Goal: Task Accomplishment & Management: Manage account settings

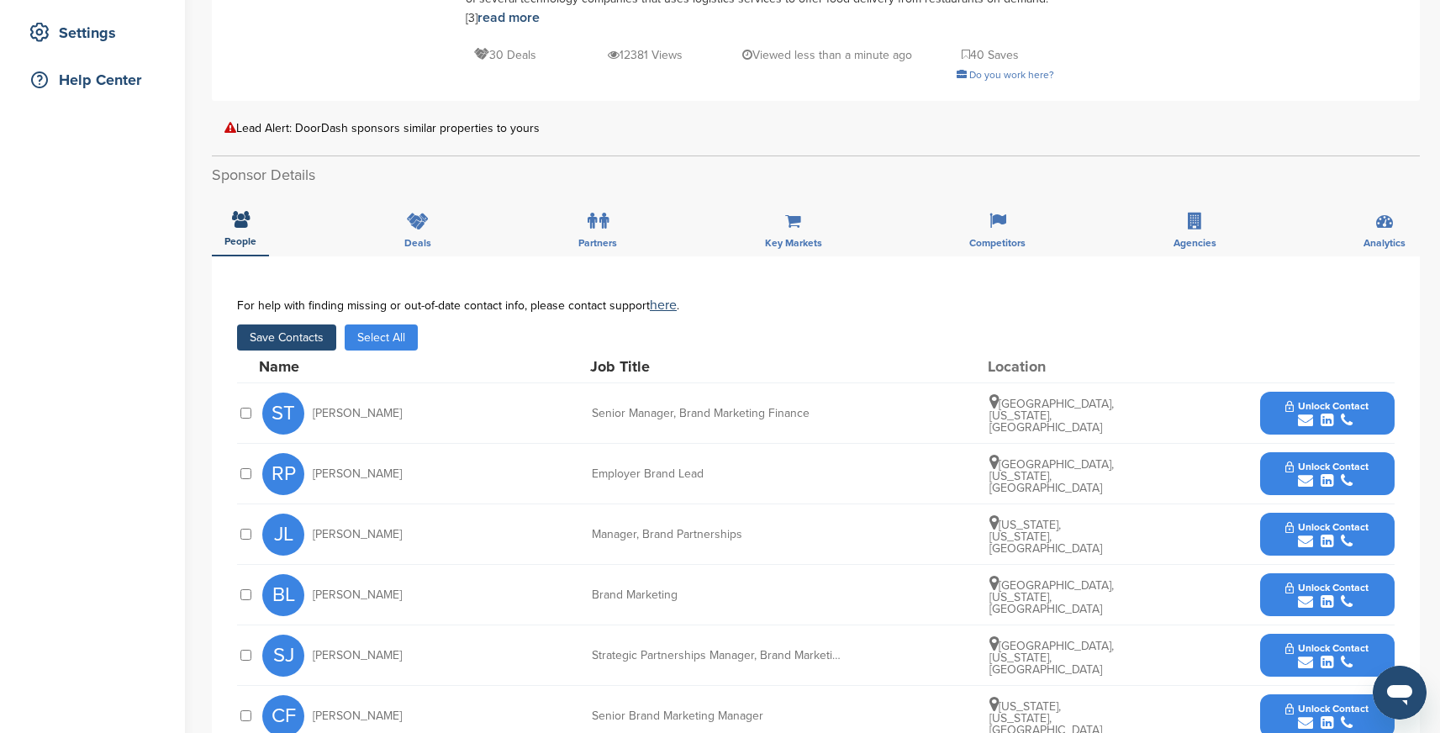
scroll to position [379, 0]
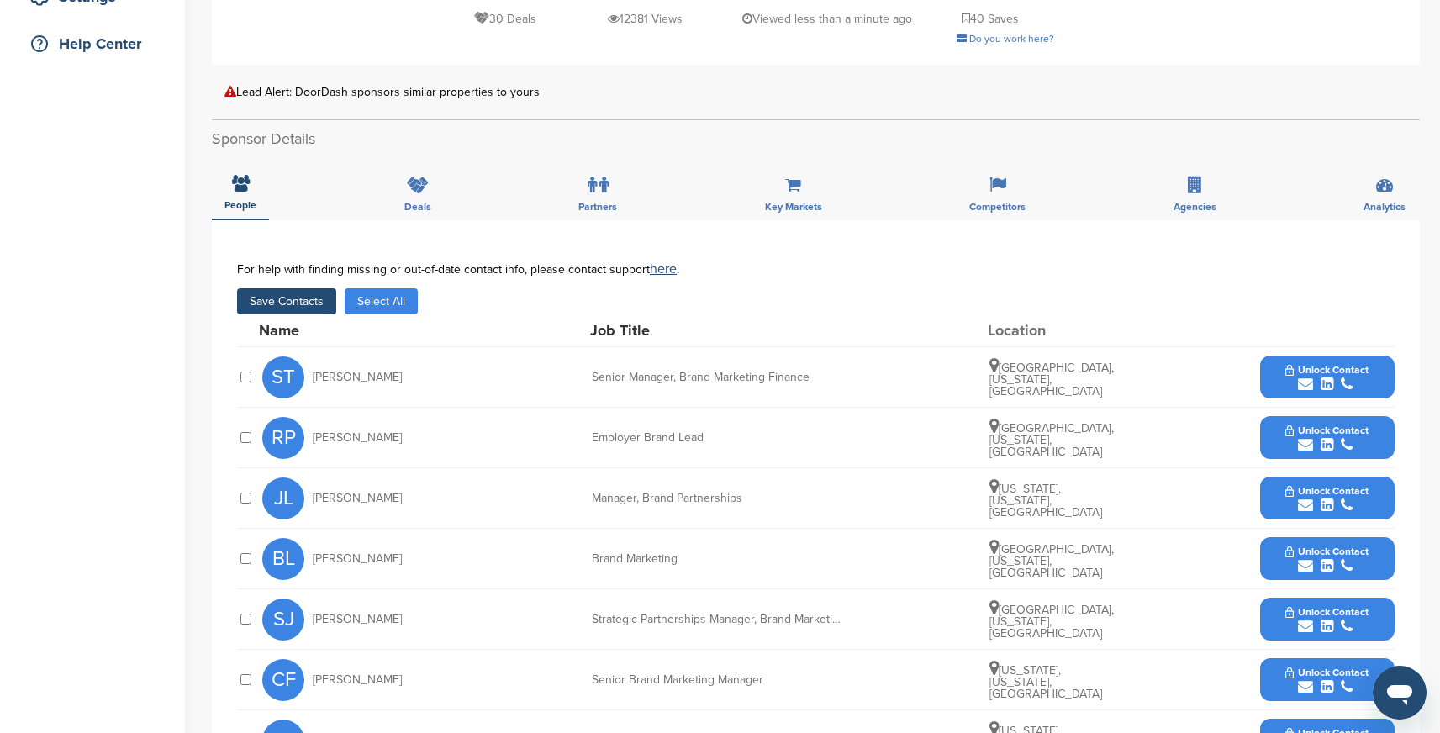
click at [280, 288] on button "Save Contacts" at bounding box center [286, 301] width 99 height 26
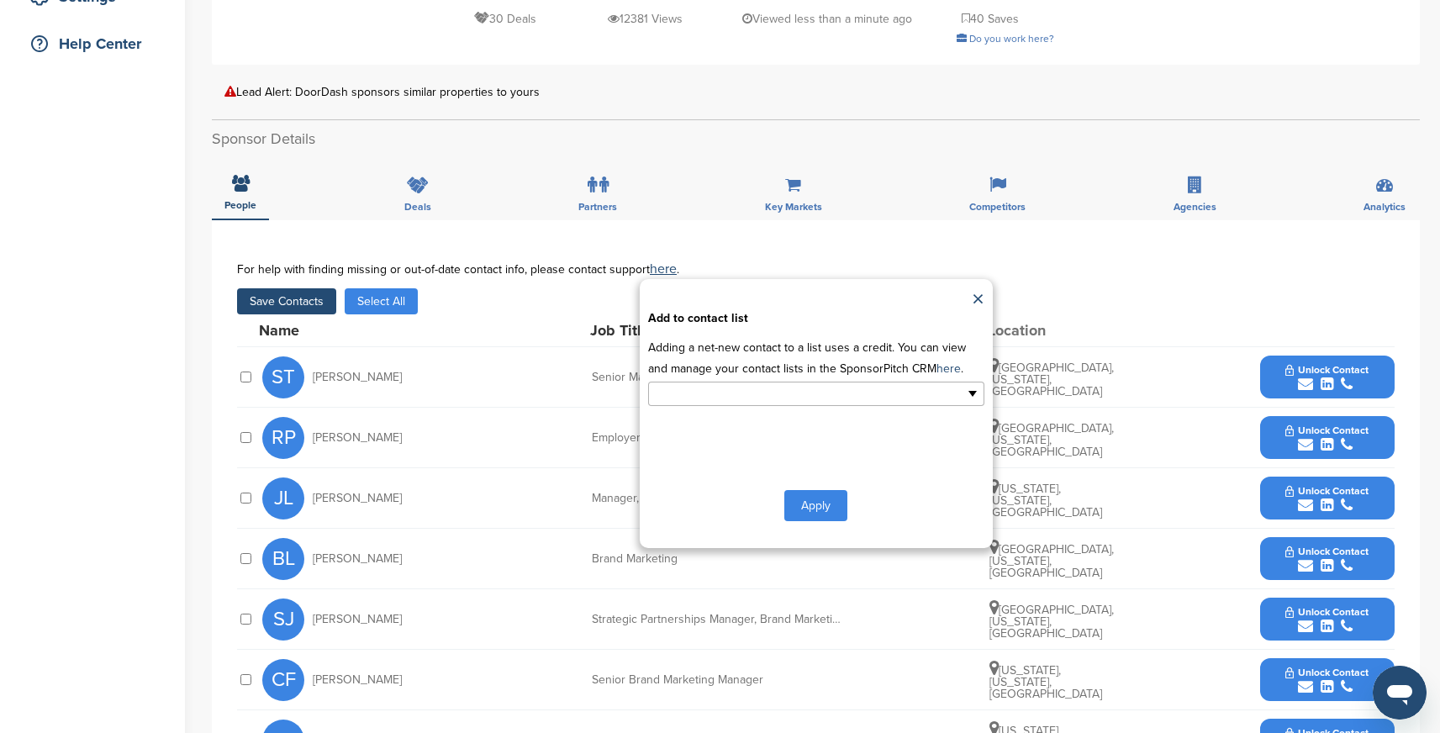
click at [863, 382] on ul at bounding box center [816, 394] width 336 height 24
click at [757, 414] on li "Default List" at bounding box center [816, 420] width 335 height 29
click at [806, 494] on button "Apply" at bounding box center [815, 509] width 63 height 31
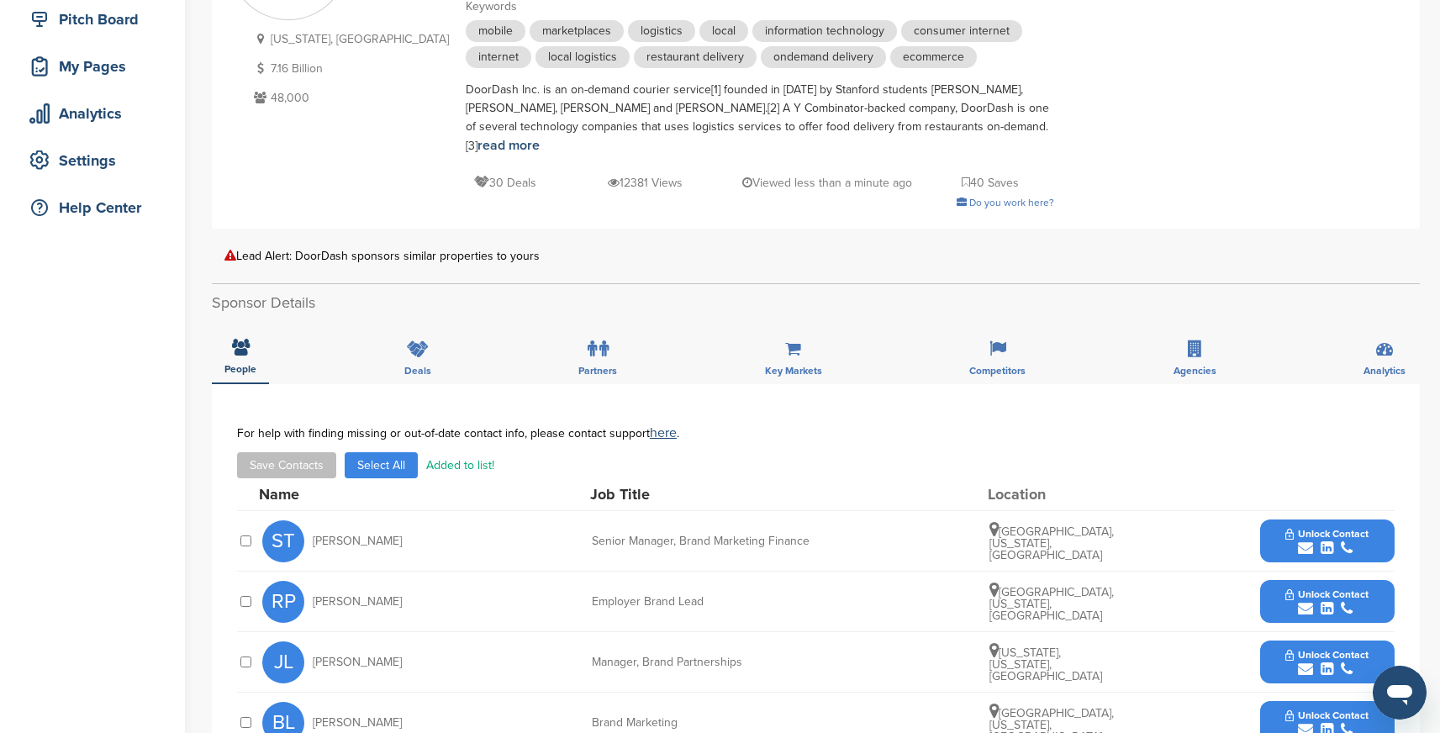
scroll to position [0, 0]
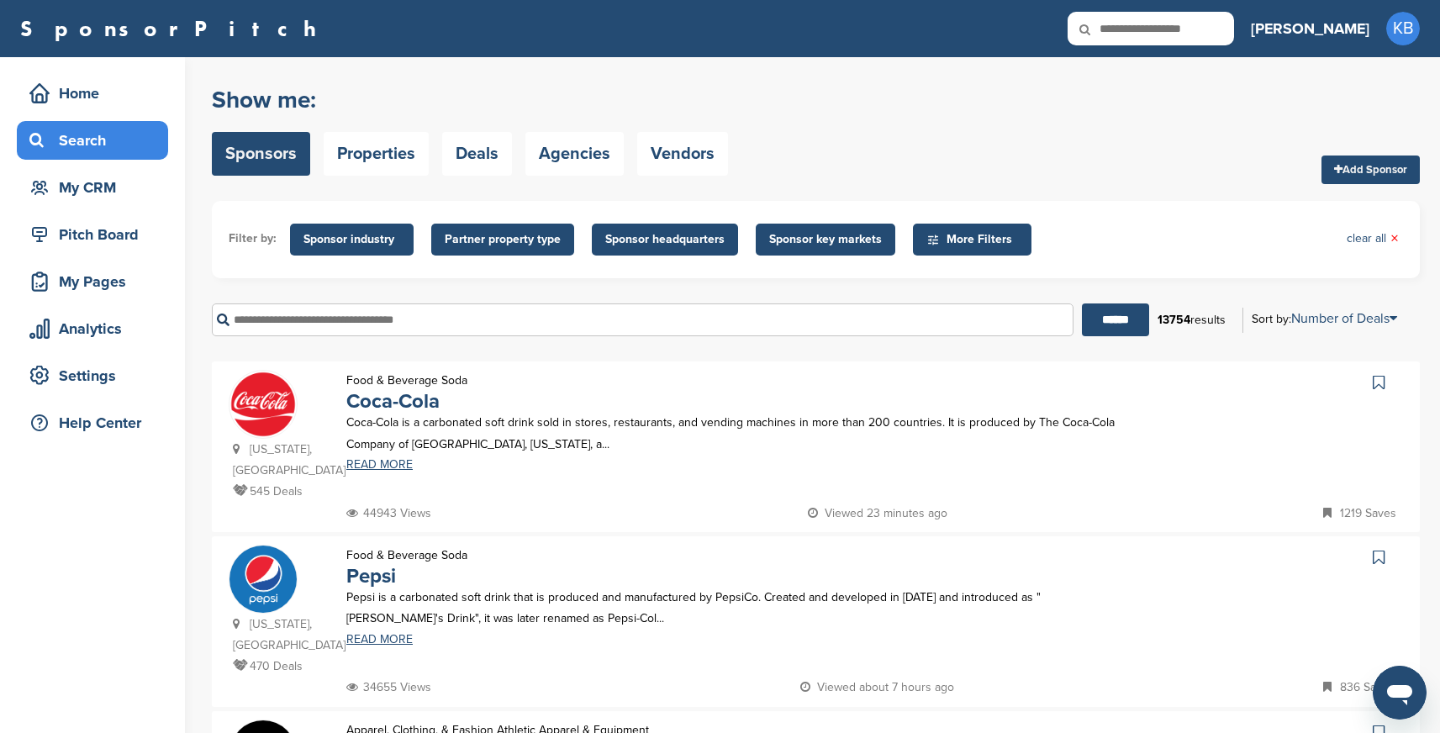
click at [89, 132] on div "Search" at bounding box center [96, 140] width 143 height 30
click at [489, 335] on input "text" at bounding box center [643, 320] width 862 height 33
type input "*"
click at [432, 321] on input "text" at bounding box center [643, 320] width 862 height 33
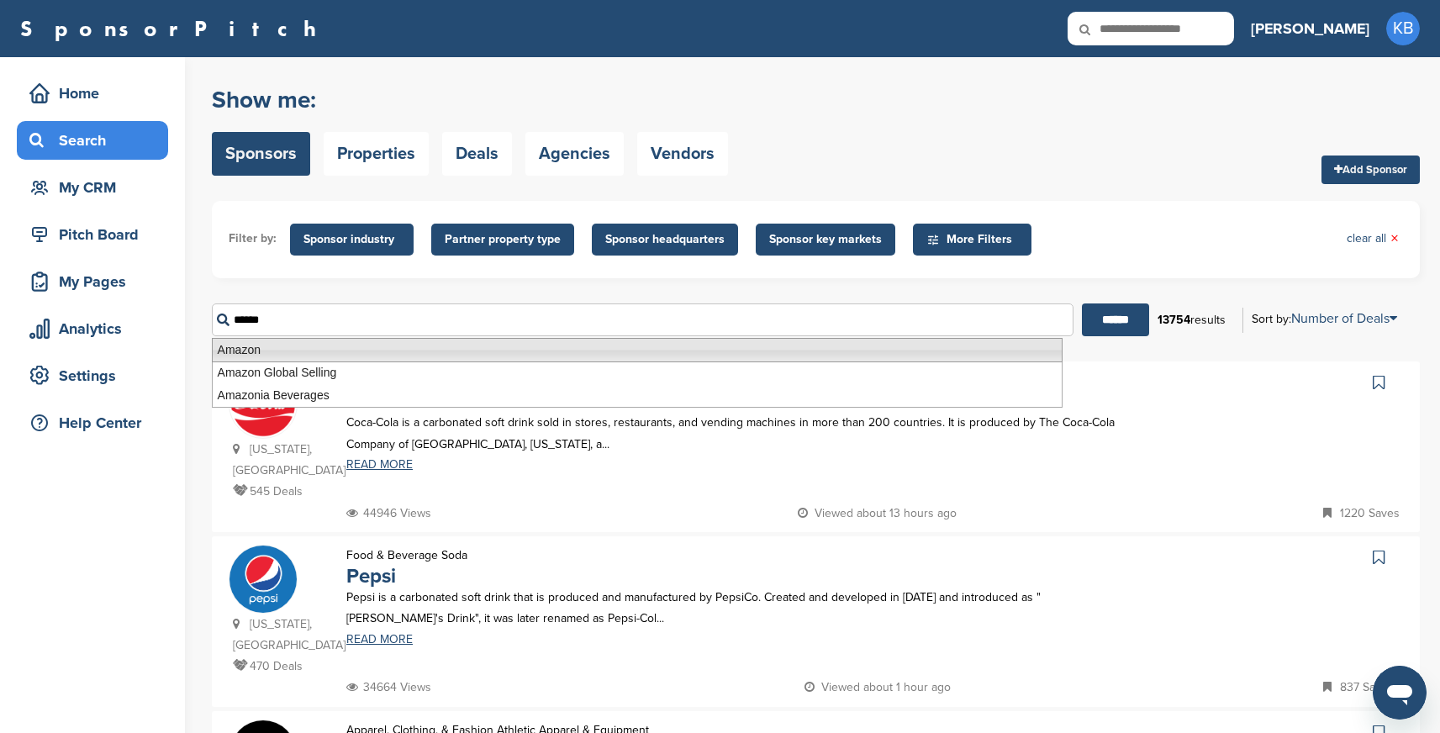
click at [418, 351] on li "Amazon" at bounding box center [637, 350] width 851 height 24
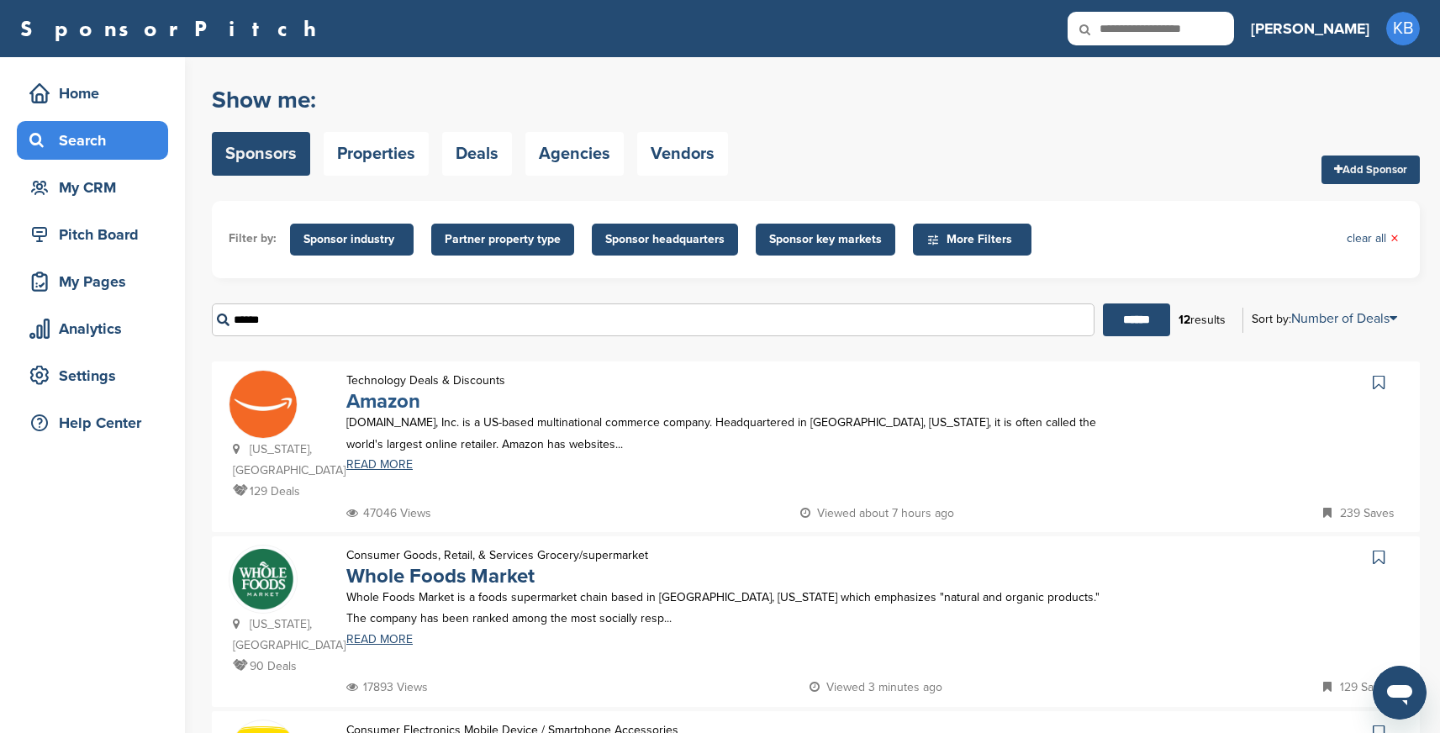
type input "******"
click at [403, 397] on link "Amazon" at bounding box center [383, 401] width 74 height 24
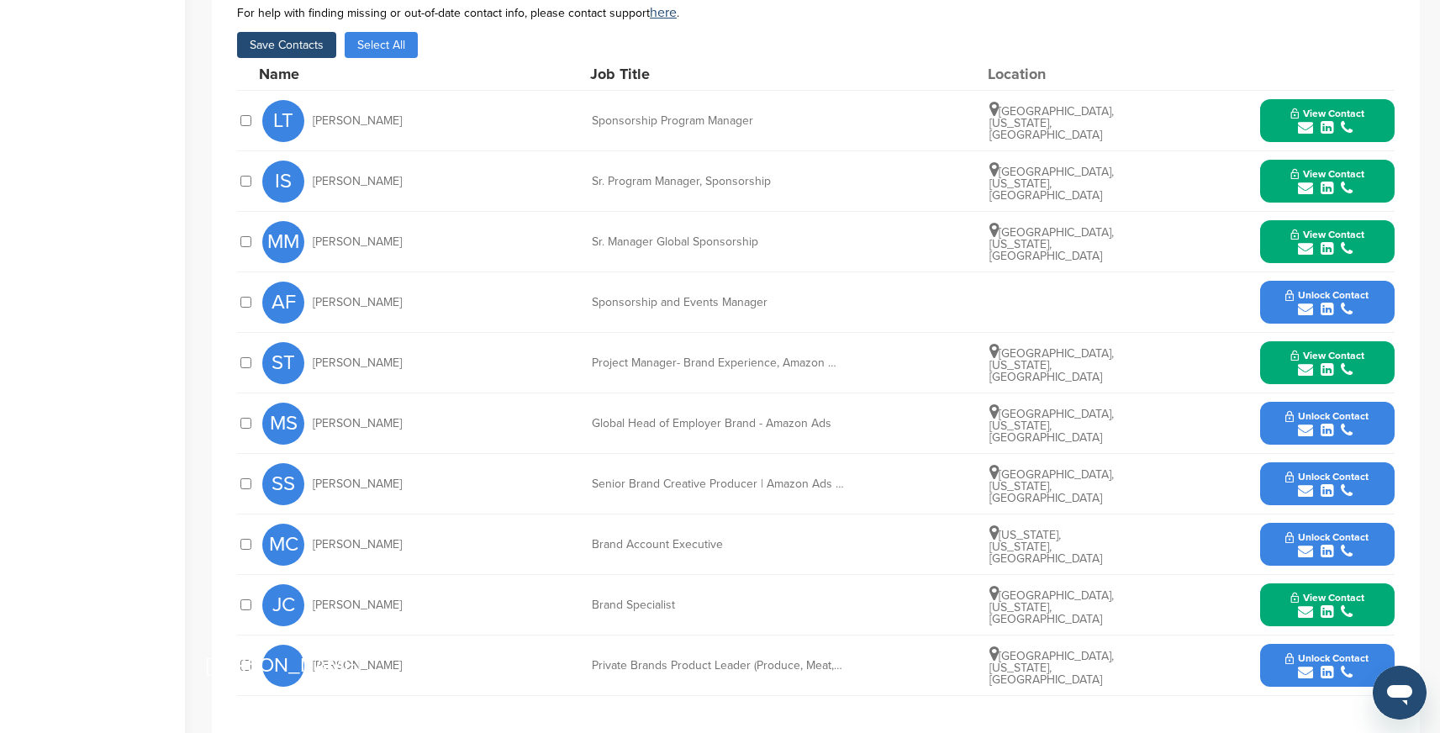
scroll to position [552, 0]
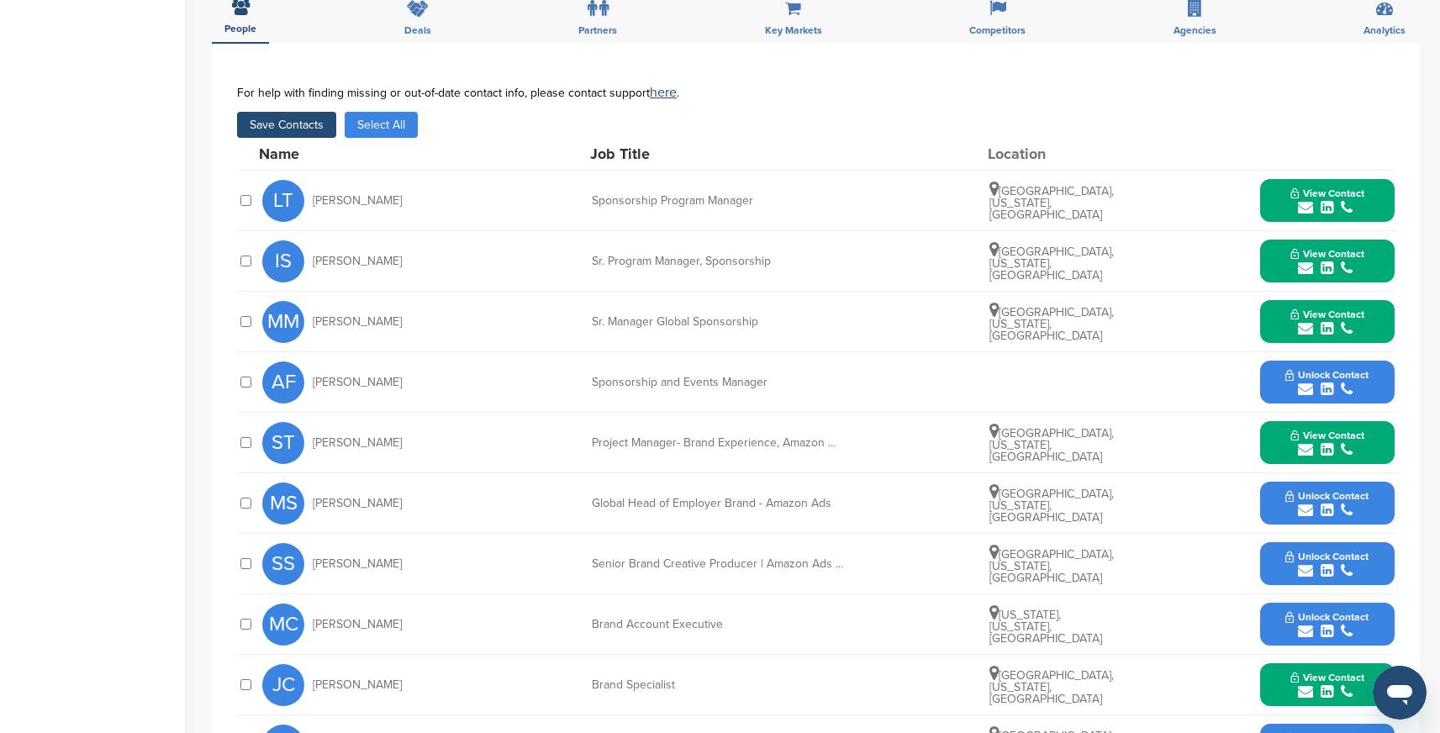
click at [306, 112] on button "Save Contacts" at bounding box center [286, 125] width 99 height 26
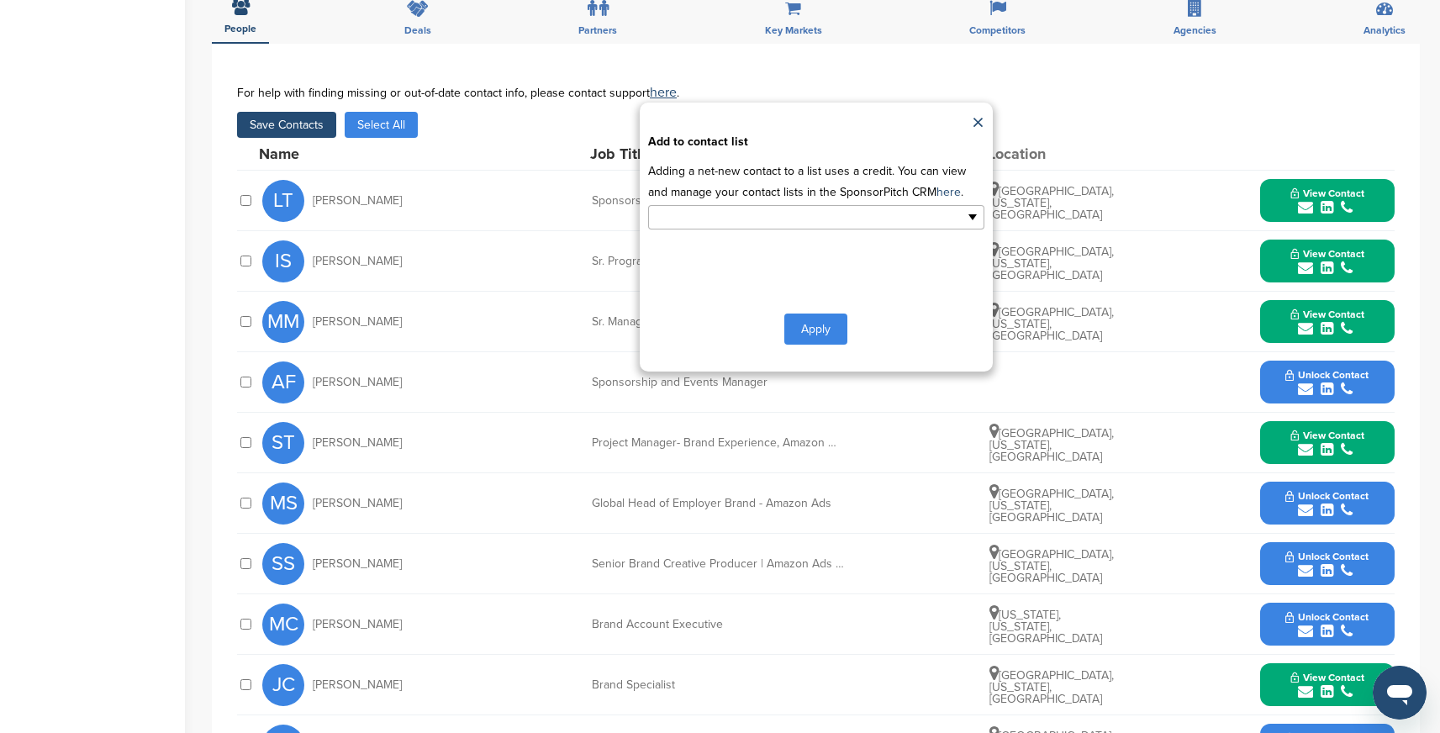
click at [774, 208] on input "text" at bounding box center [743, 217] width 177 height 19
click at [713, 230] on li "Default List" at bounding box center [816, 244] width 335 height 29
click at [820, 317] on button "Apply" at bounding box center [815, 332] width 63 height 31
